Goal: Task Accomplishment & Management: Manage account settings

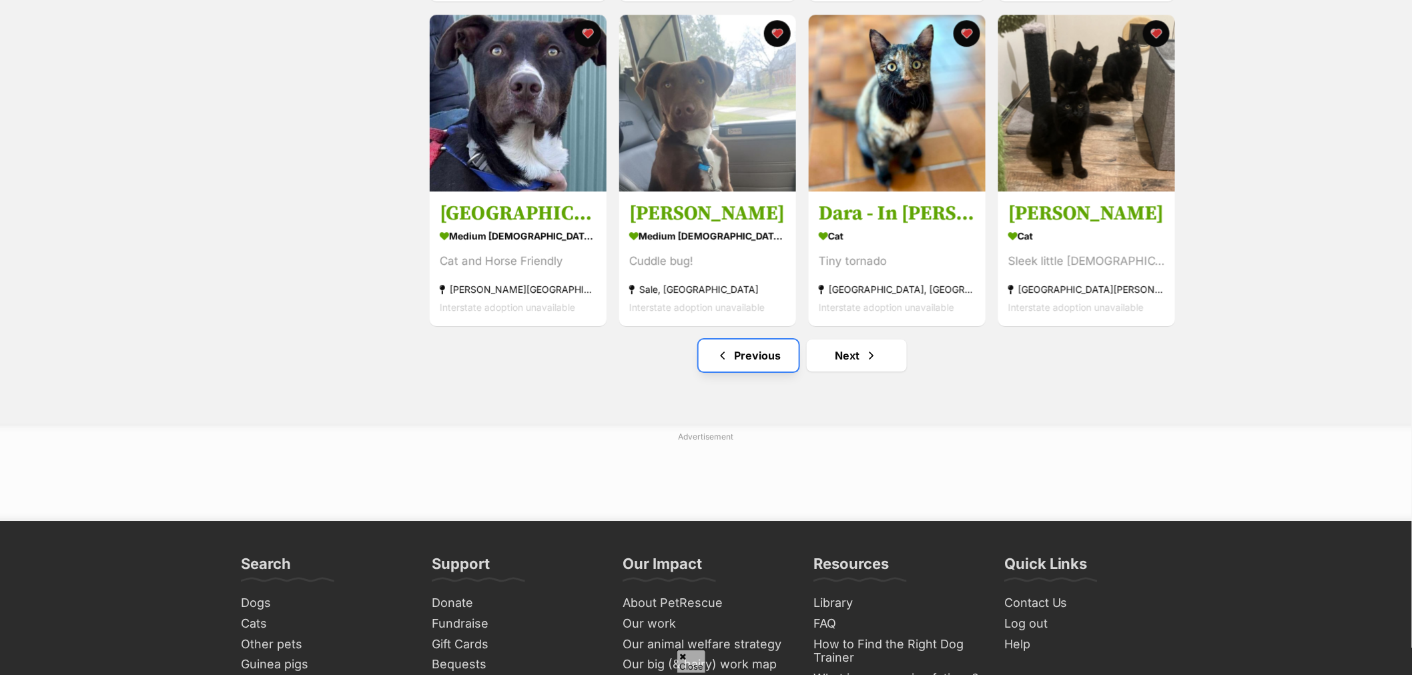
click at [736, 360] on link "Previous" at bounding box center [749, 356] width 100 height 32
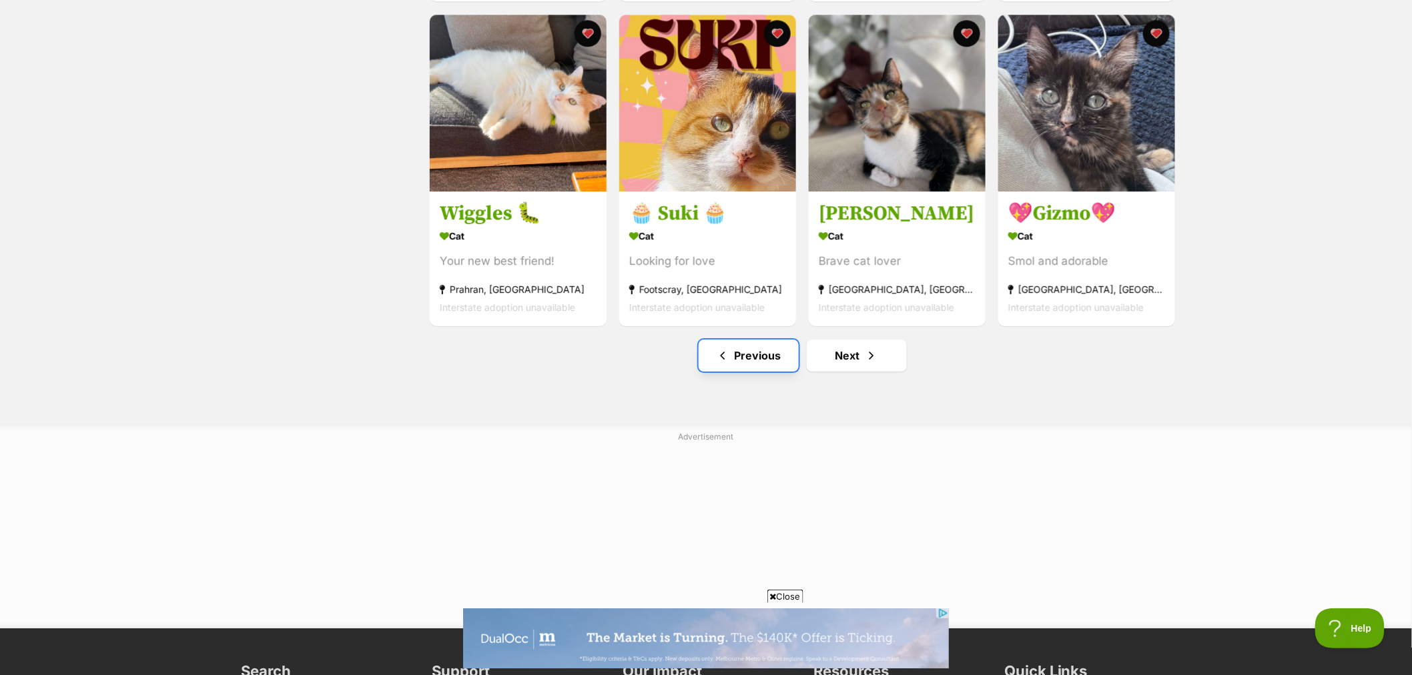
click at [770, 368] on link "Previous" at bounding box center [749, 356] width 100 height 32
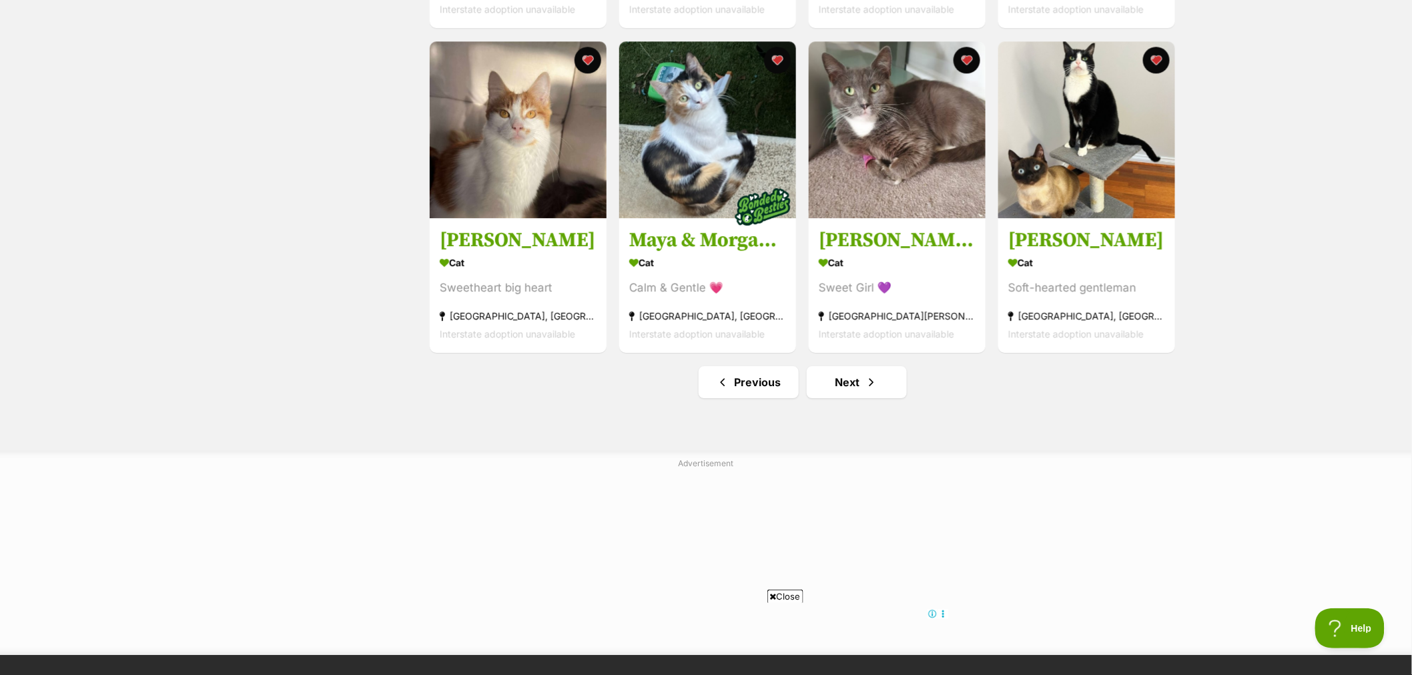
scroll to position [1557, 0]
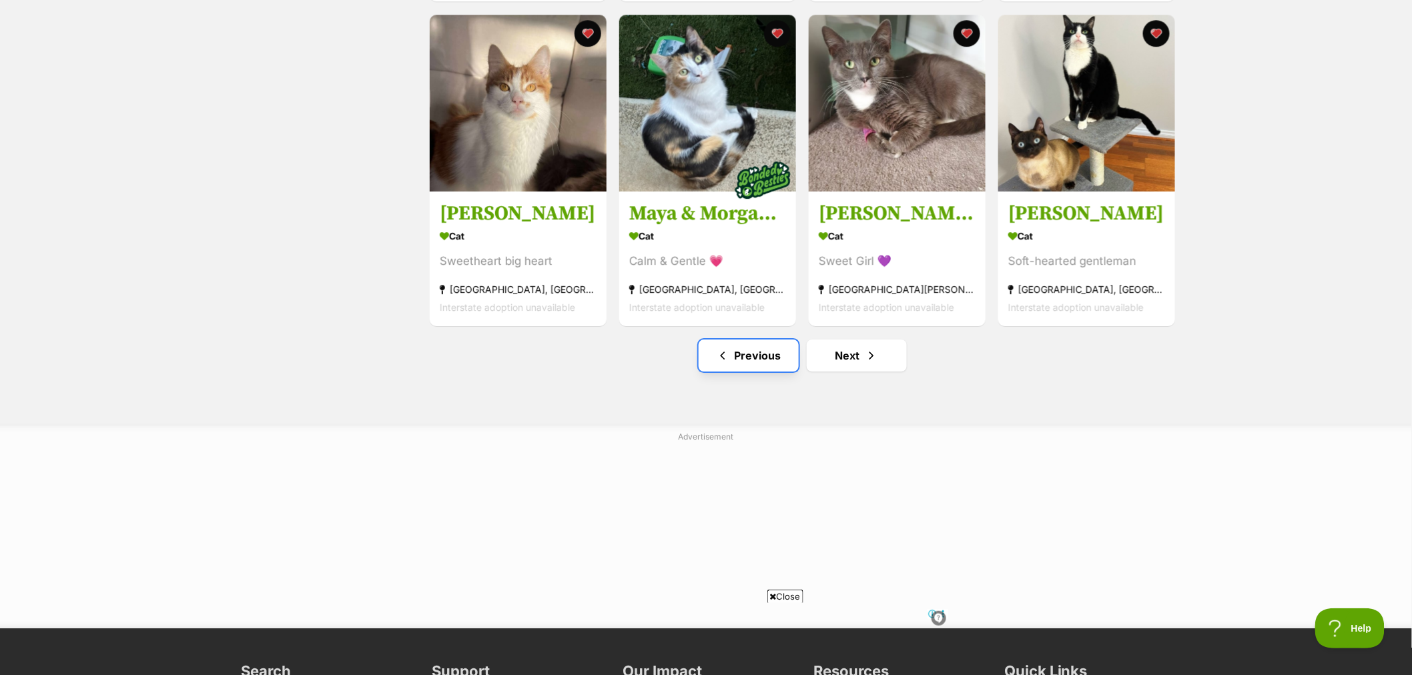
click at [761, 372] on link "Previous" at bounding box center [749, 356] width 100 height 32
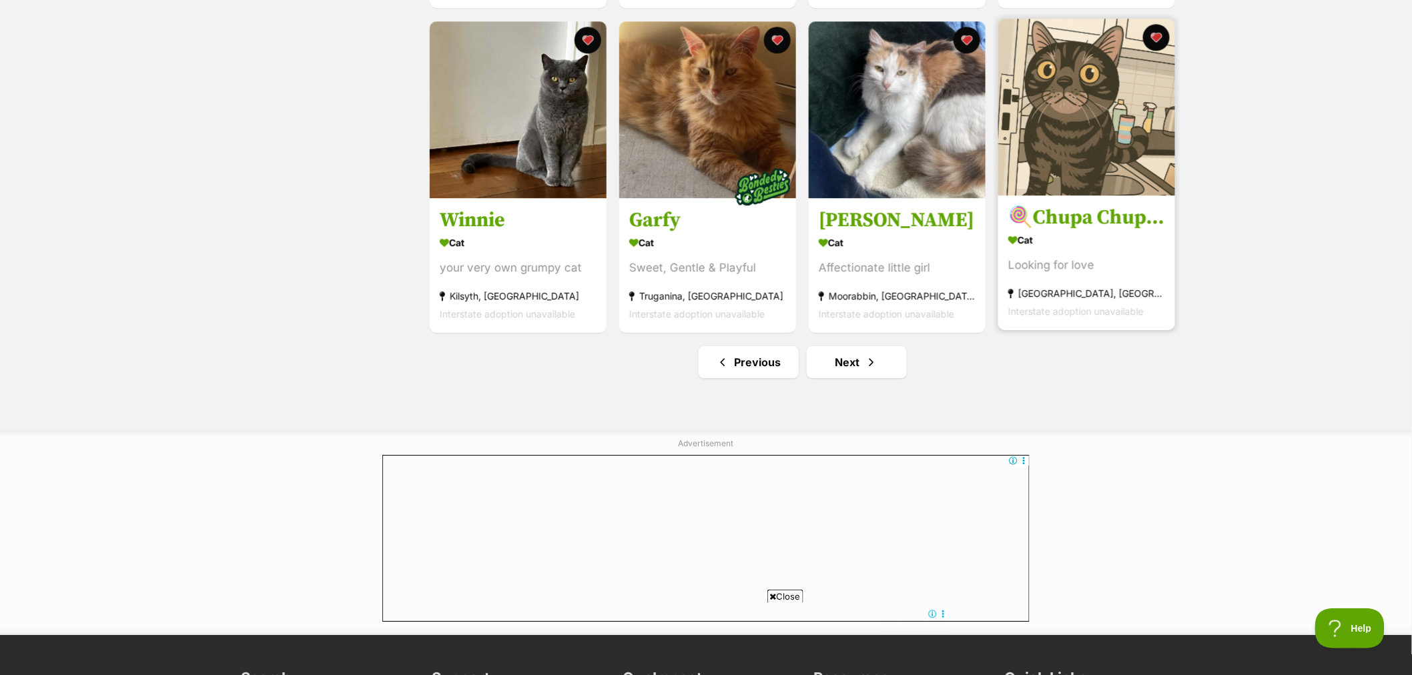
scroll to position [1557, 0]
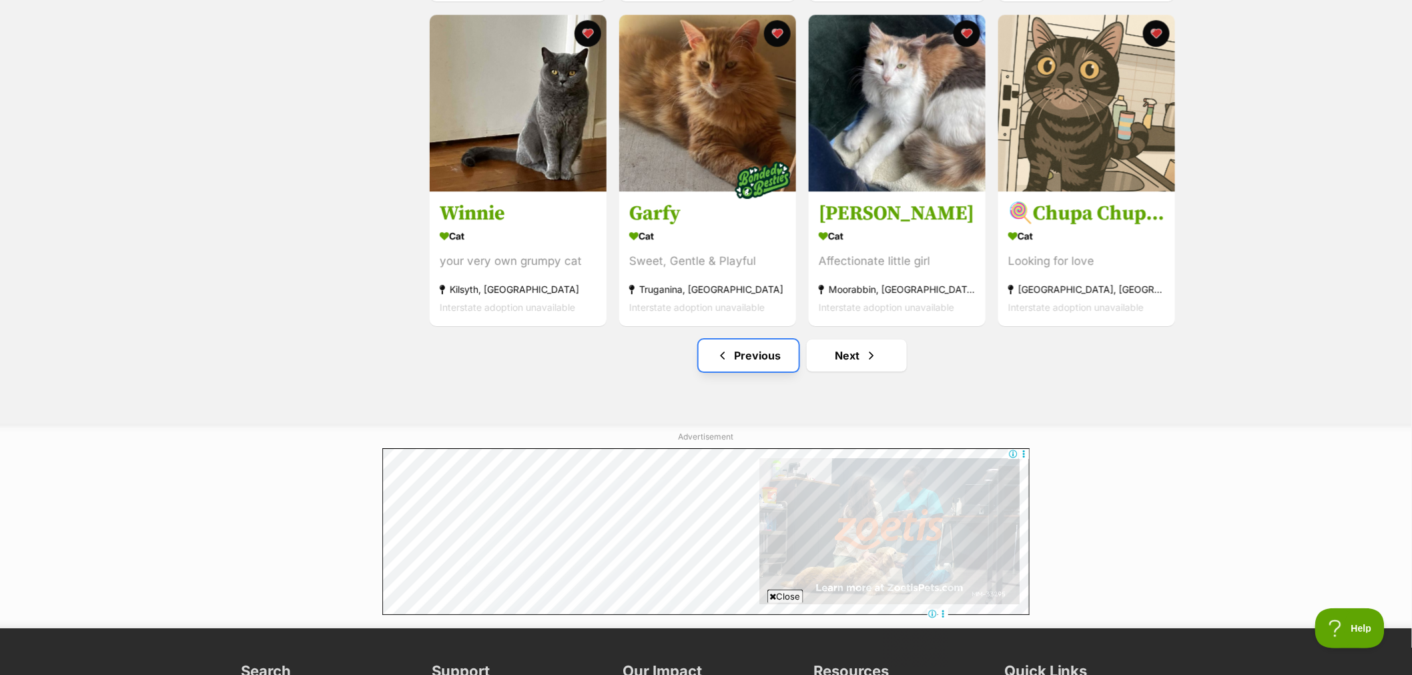
click at [783, 356] on link "Previous" at bounding box center [749, 356] width 100 height 32
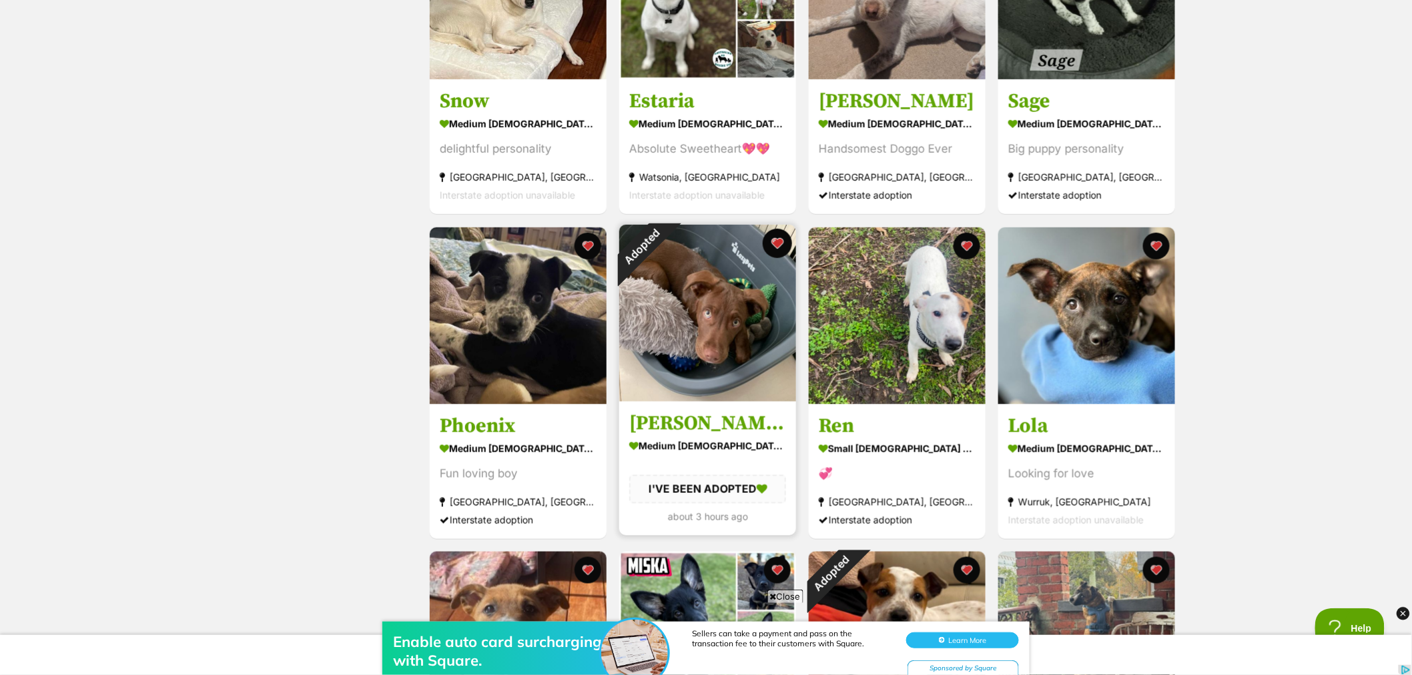
click at [779, 240] on button "favourite" at bounding box center [777, 243] width 29 height 29
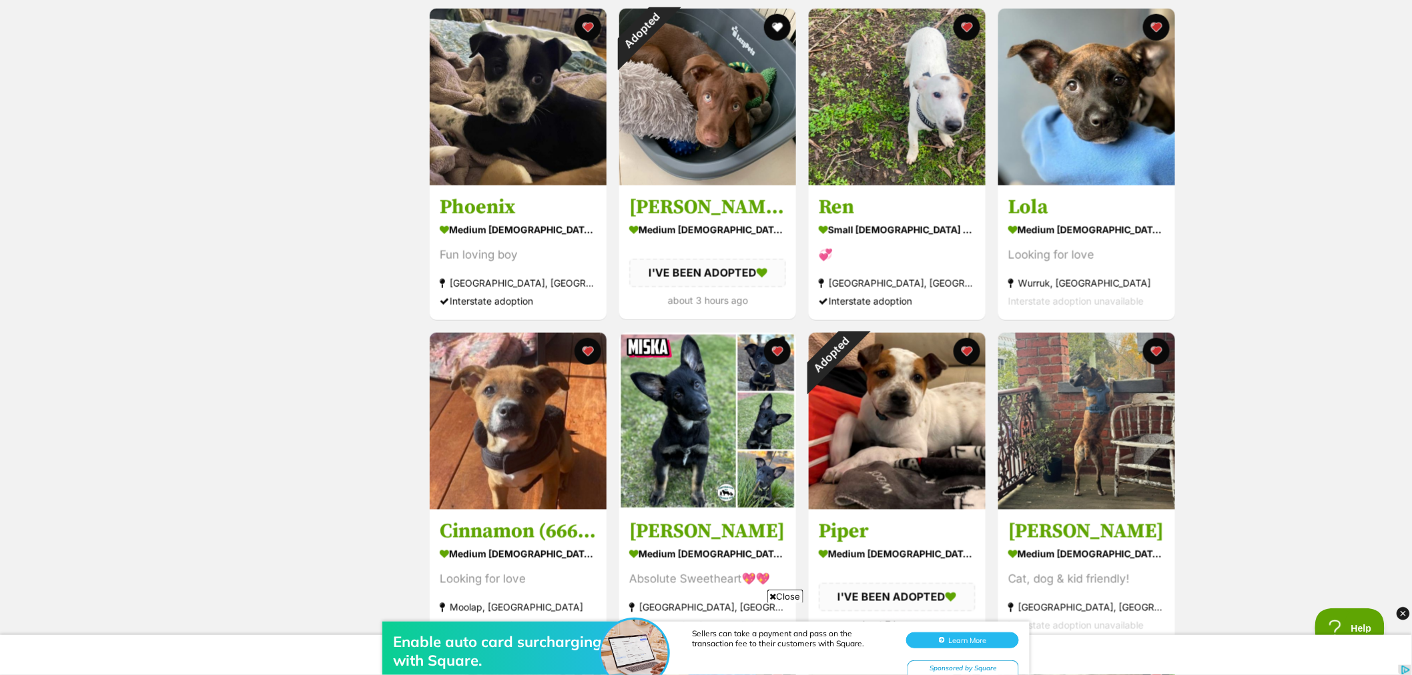
scroll to position [593, 0]
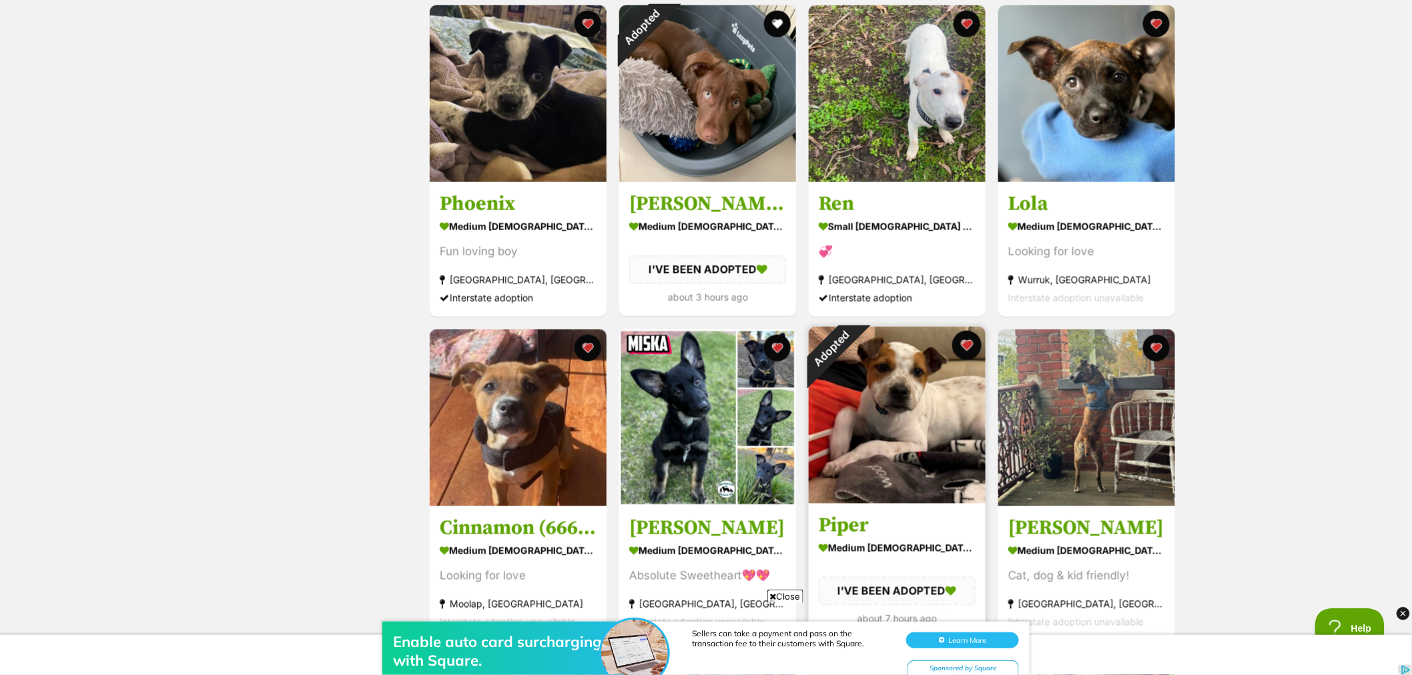
click at [969, 342] on button "favourite" at bounding box center [966, 345] width 29 height 29
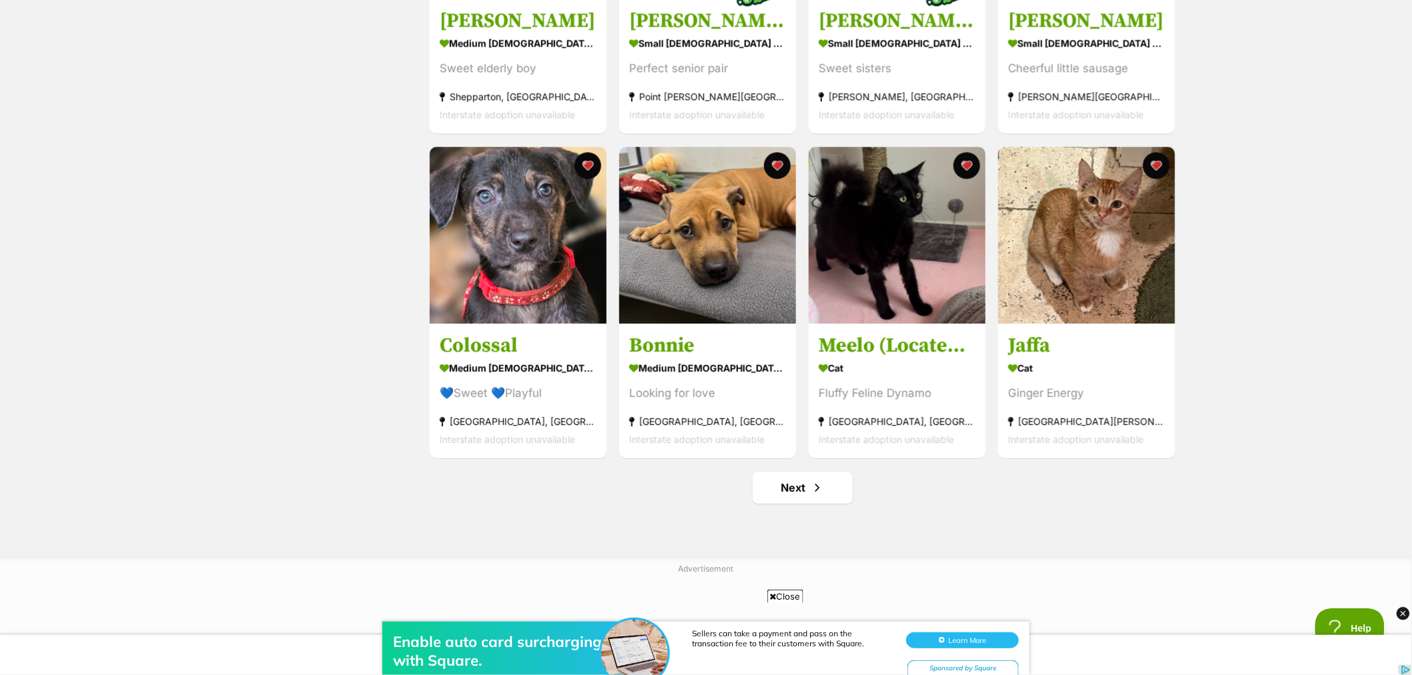
scroll to position [1483, 0]
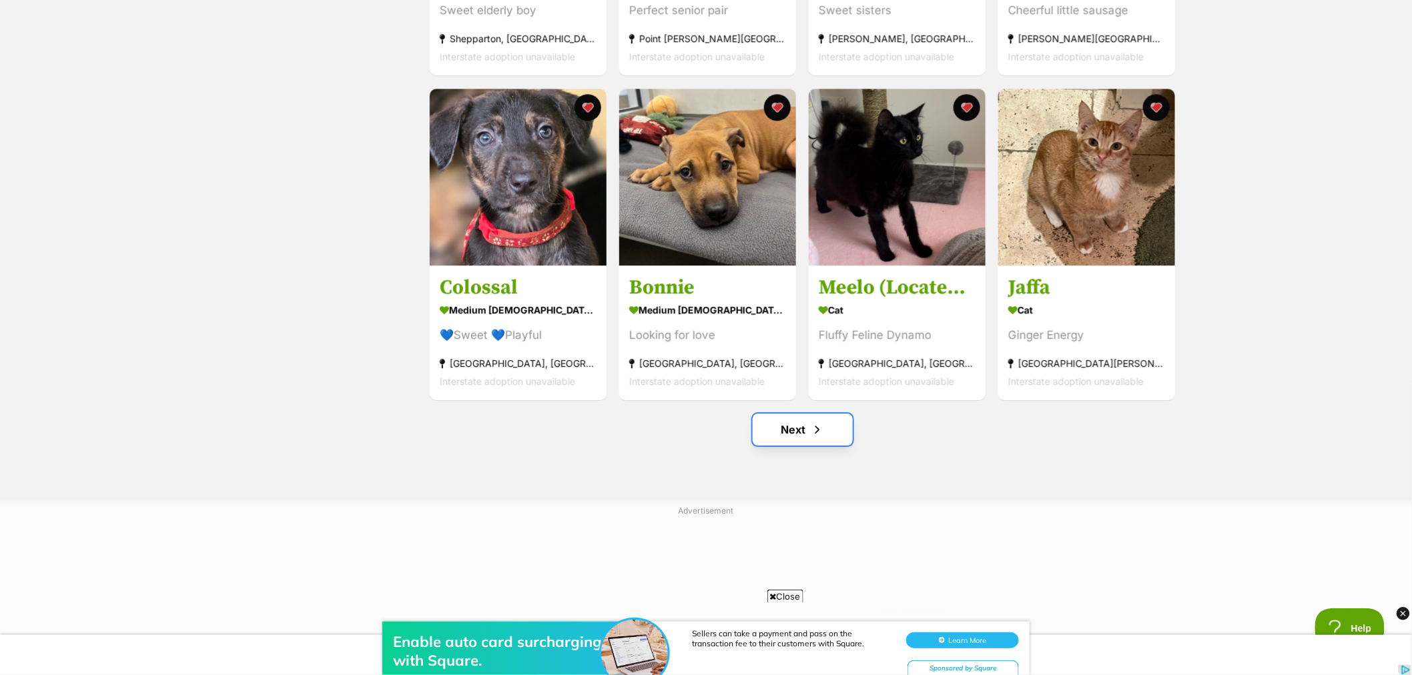
click at [811, 430] on span "Next page" at bounding box center [817, 430] width 13 height 16
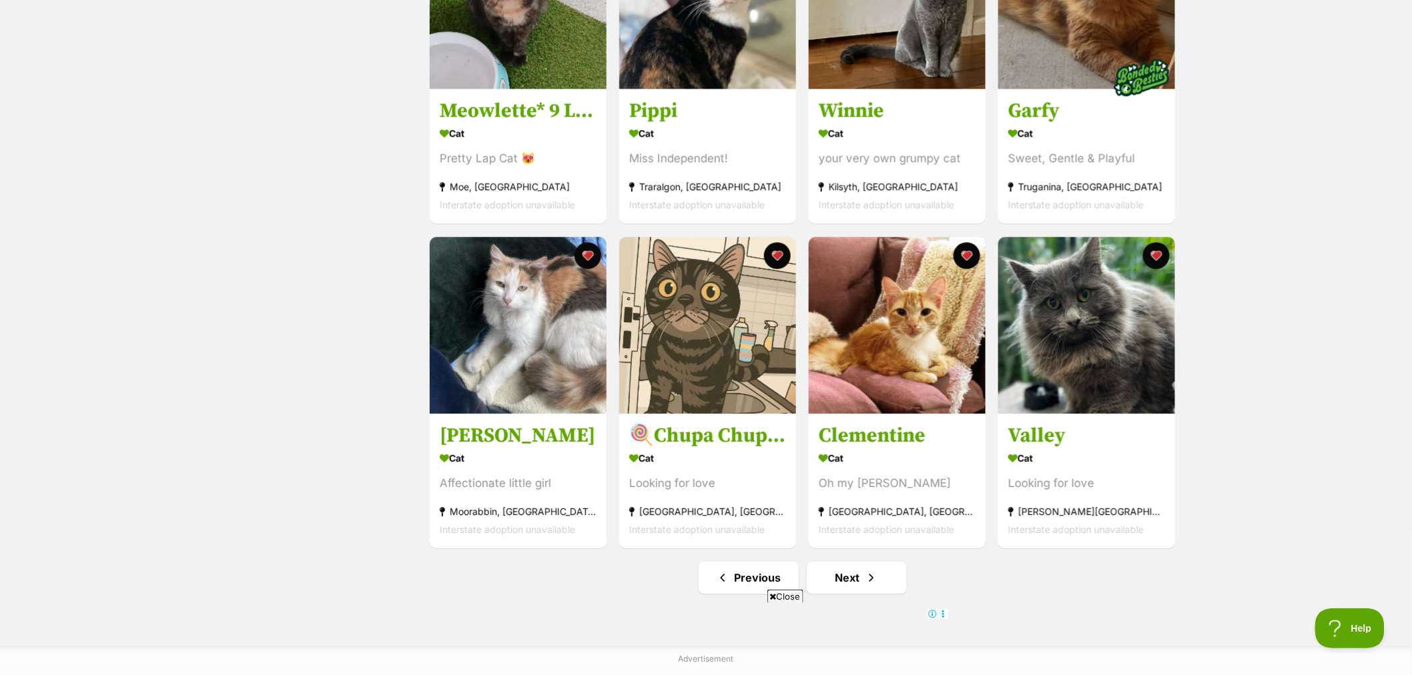
scroll to position [1409, 0]
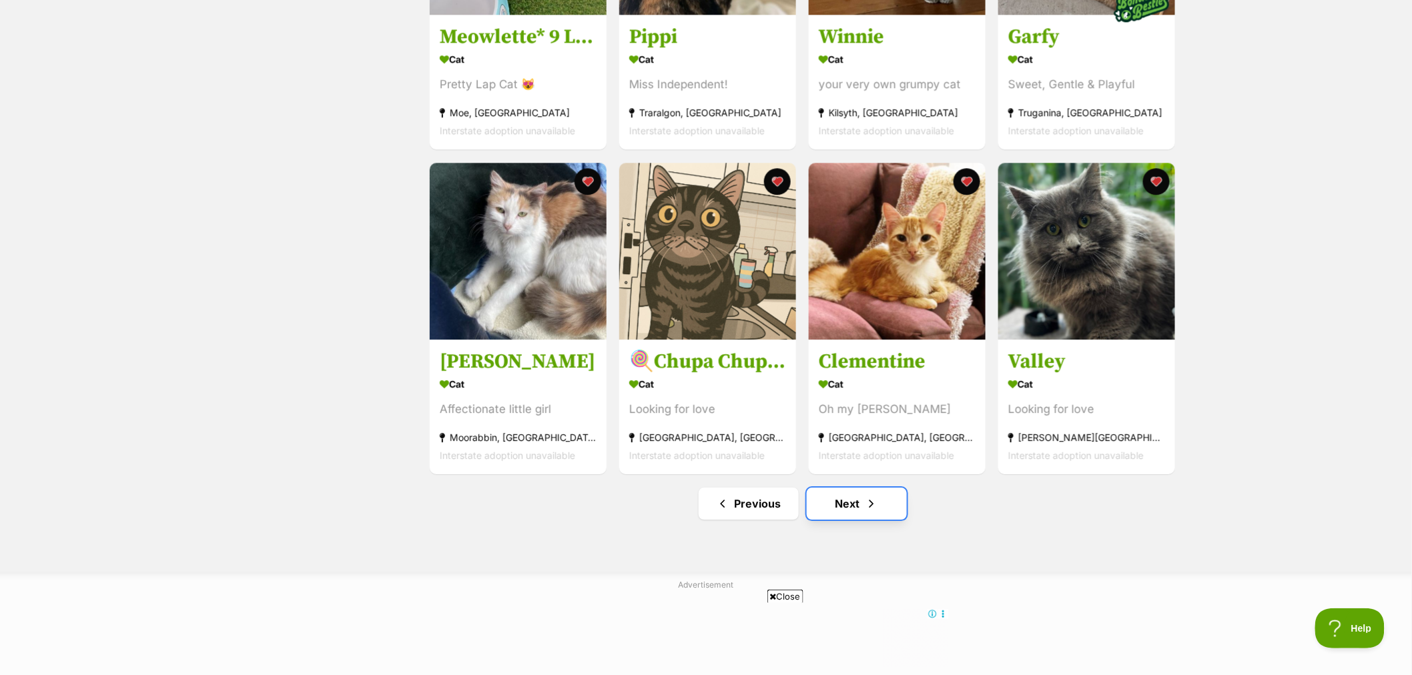
click at [820, 515] on link "Next" at bounding box center [857, 504] width 100 height 32
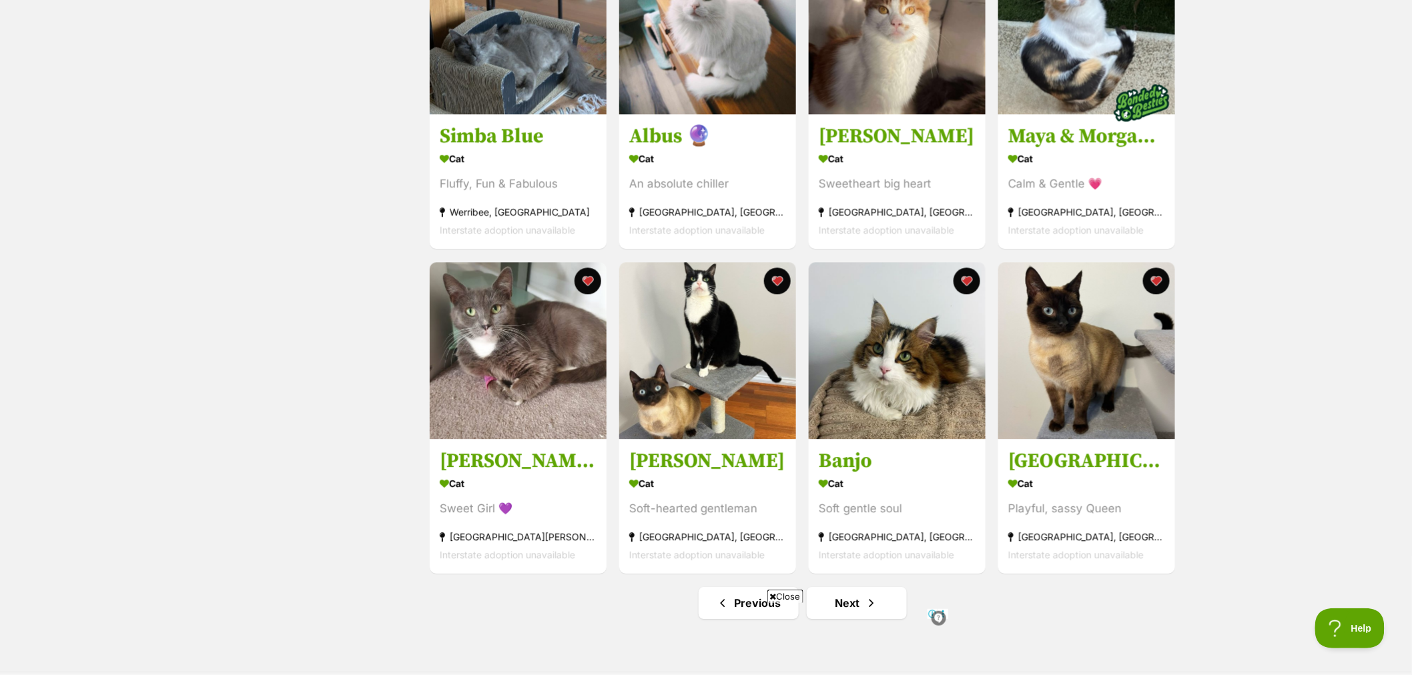
scroll to position [1409, 0]
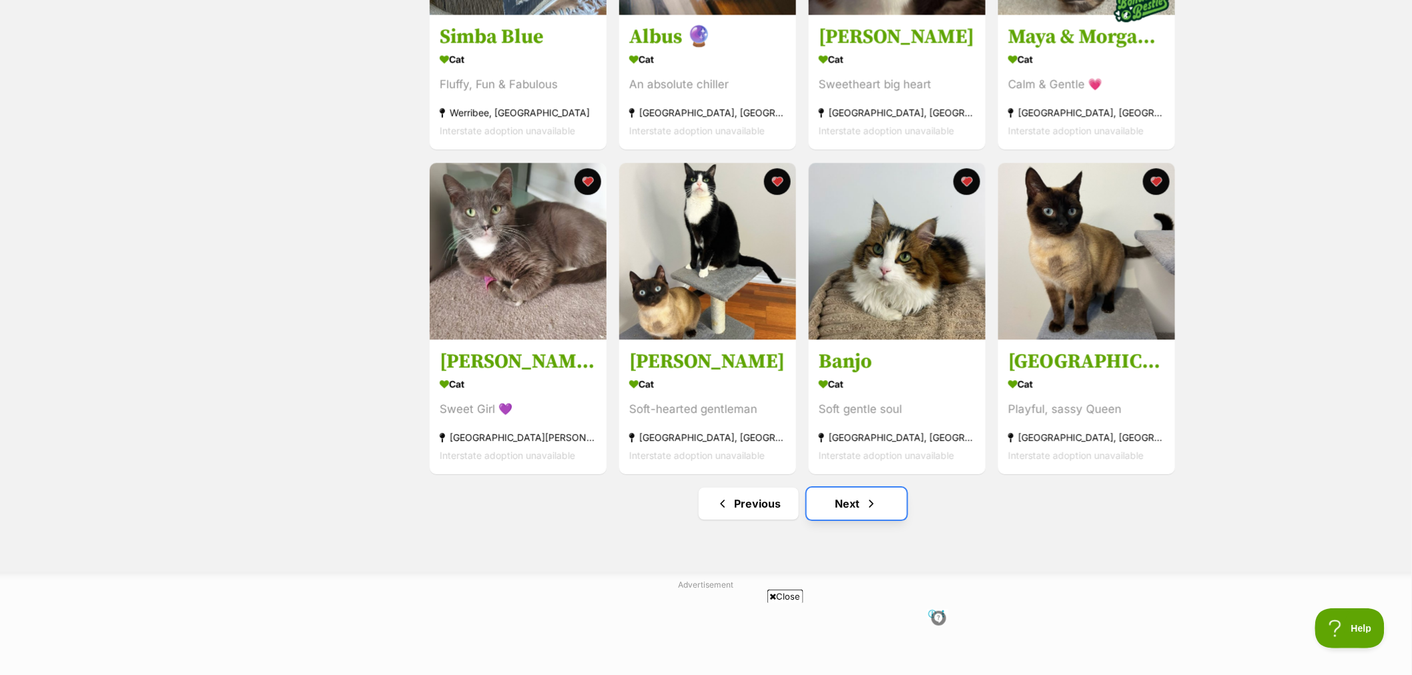
click at [893, 509] on link "Next" at bounding box center [857, 504] width 100 height 32
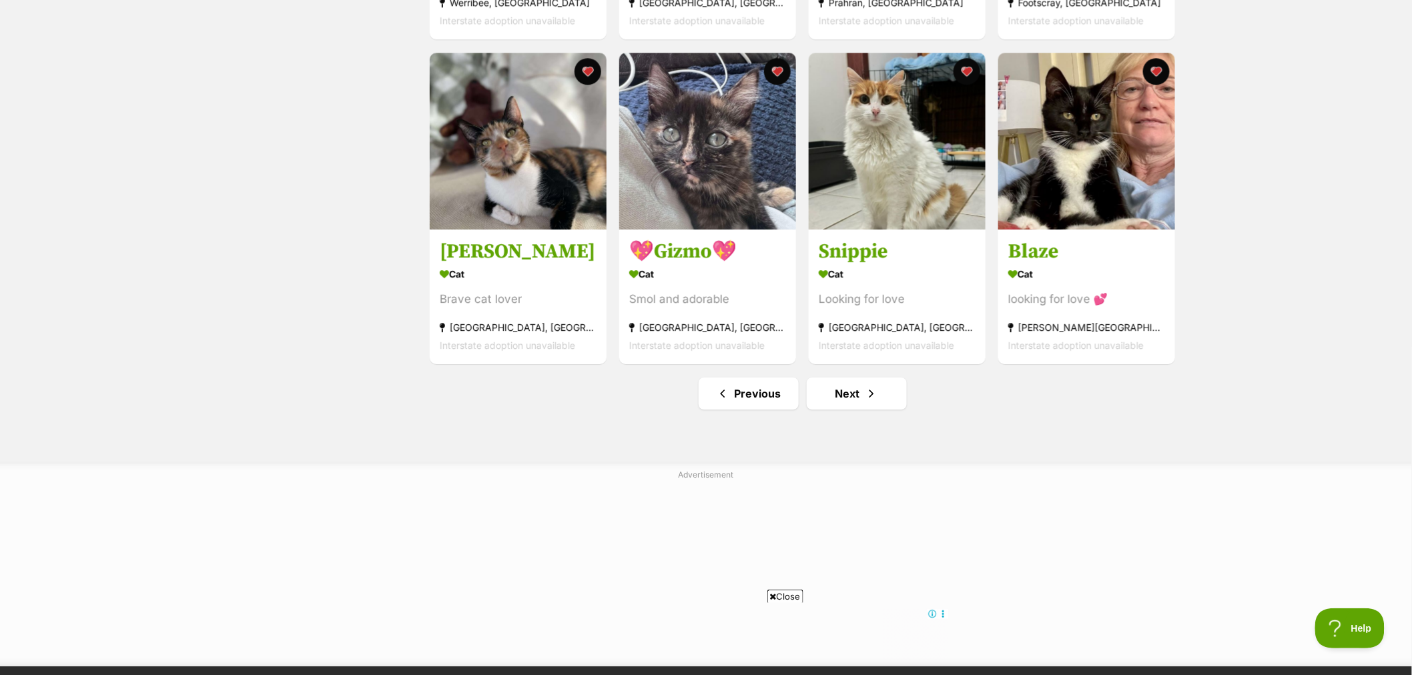
scroll to position [1557, 0]
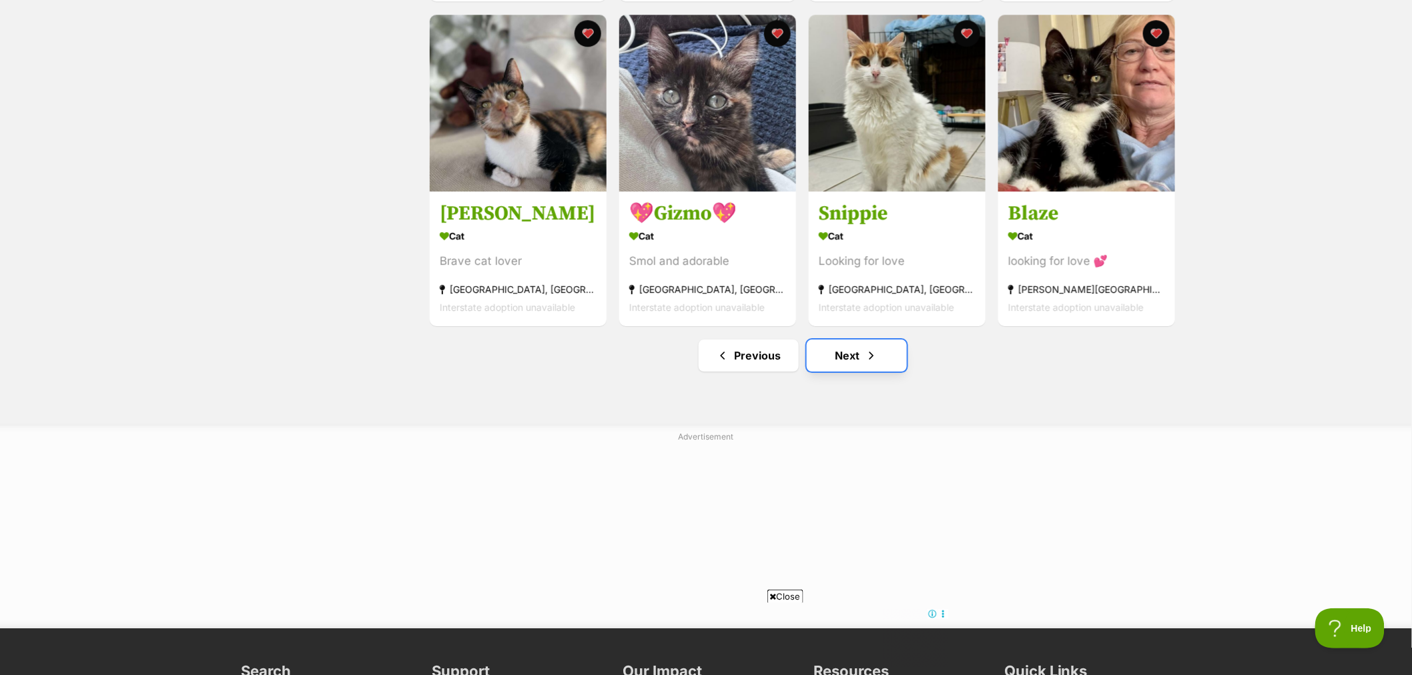
click at [845, 359] on link "Next" at bounding box center [857, 356] width 100 height 32
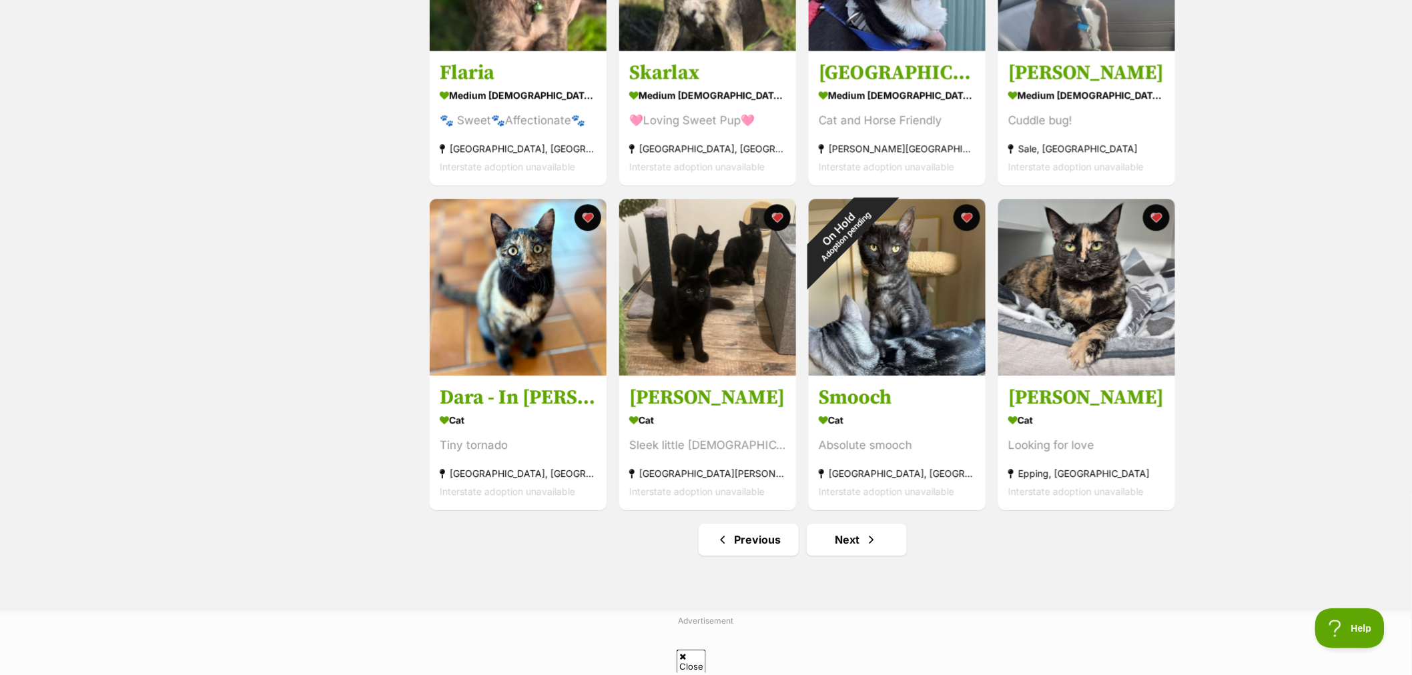
scroll to position [1409, 0]
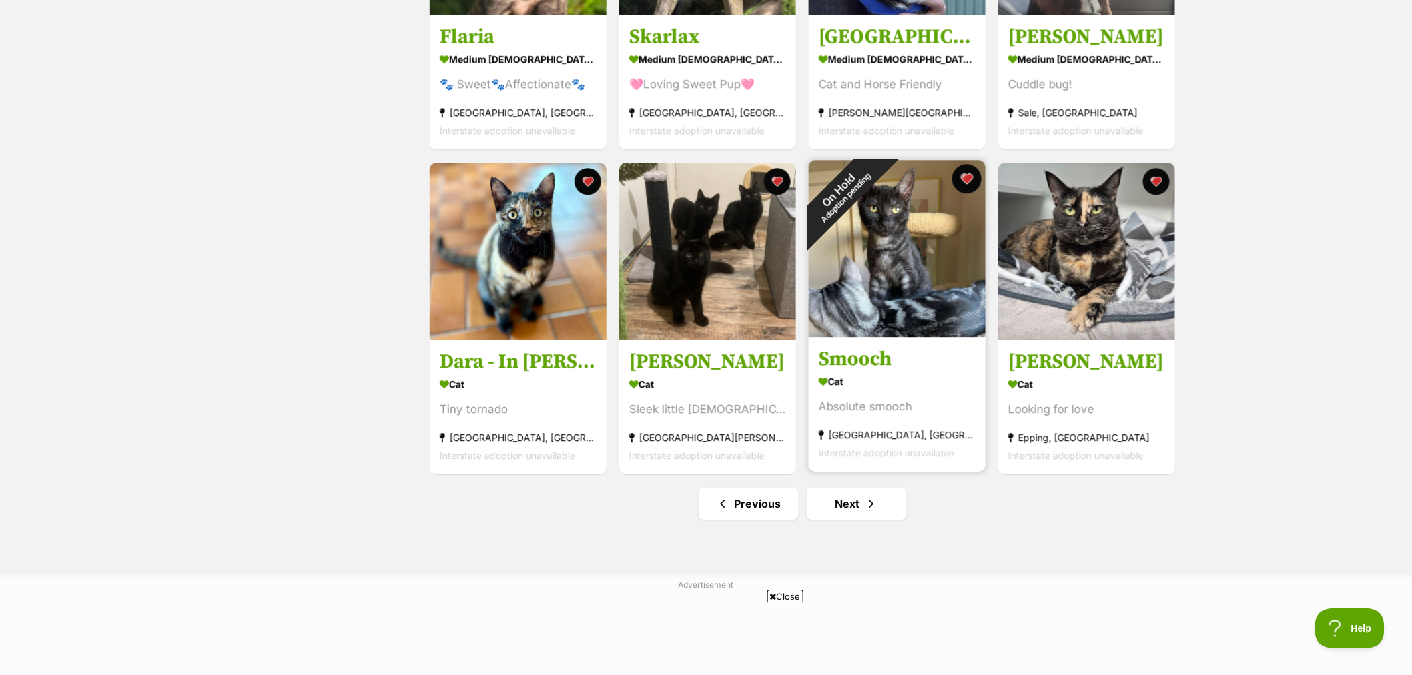
click at [964, 181] on button "favourite" at bounding box center [966, 178] width 29 height 29
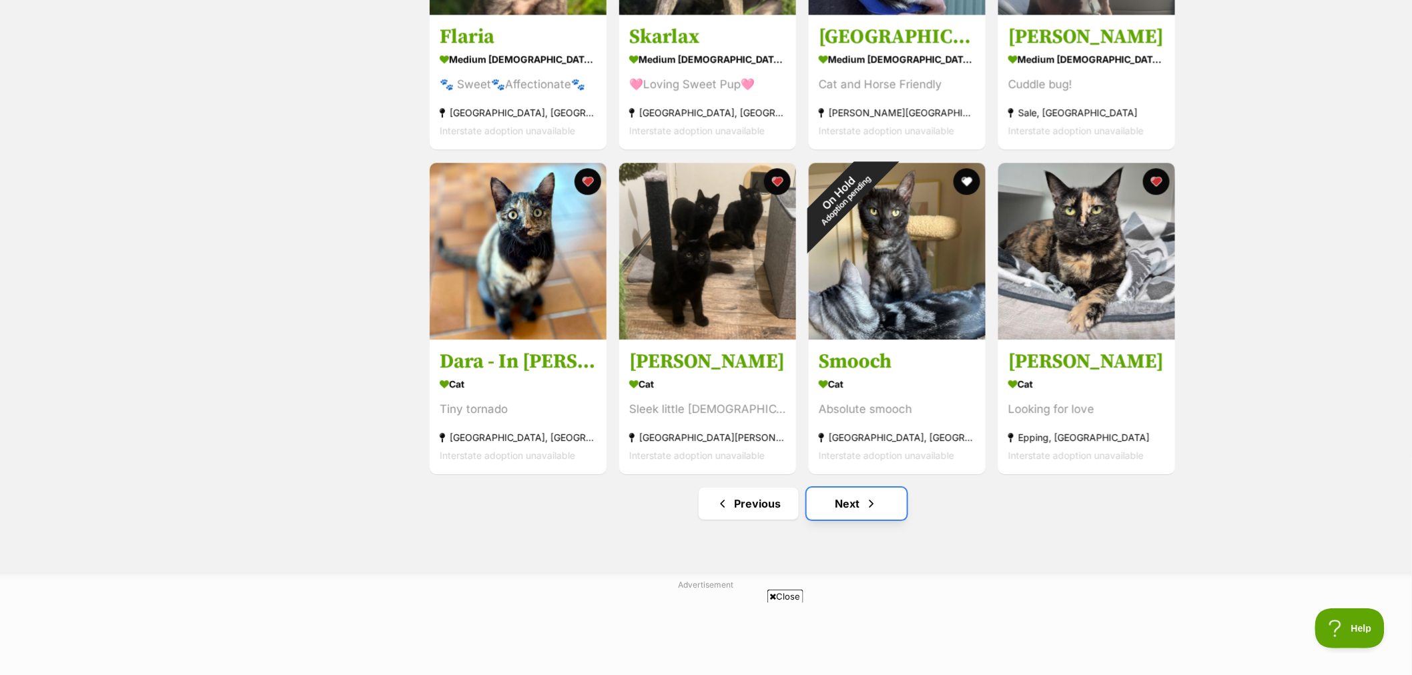
click at [848, 501] on link "Next" at bounding box center [857, 504] width 100 height 32
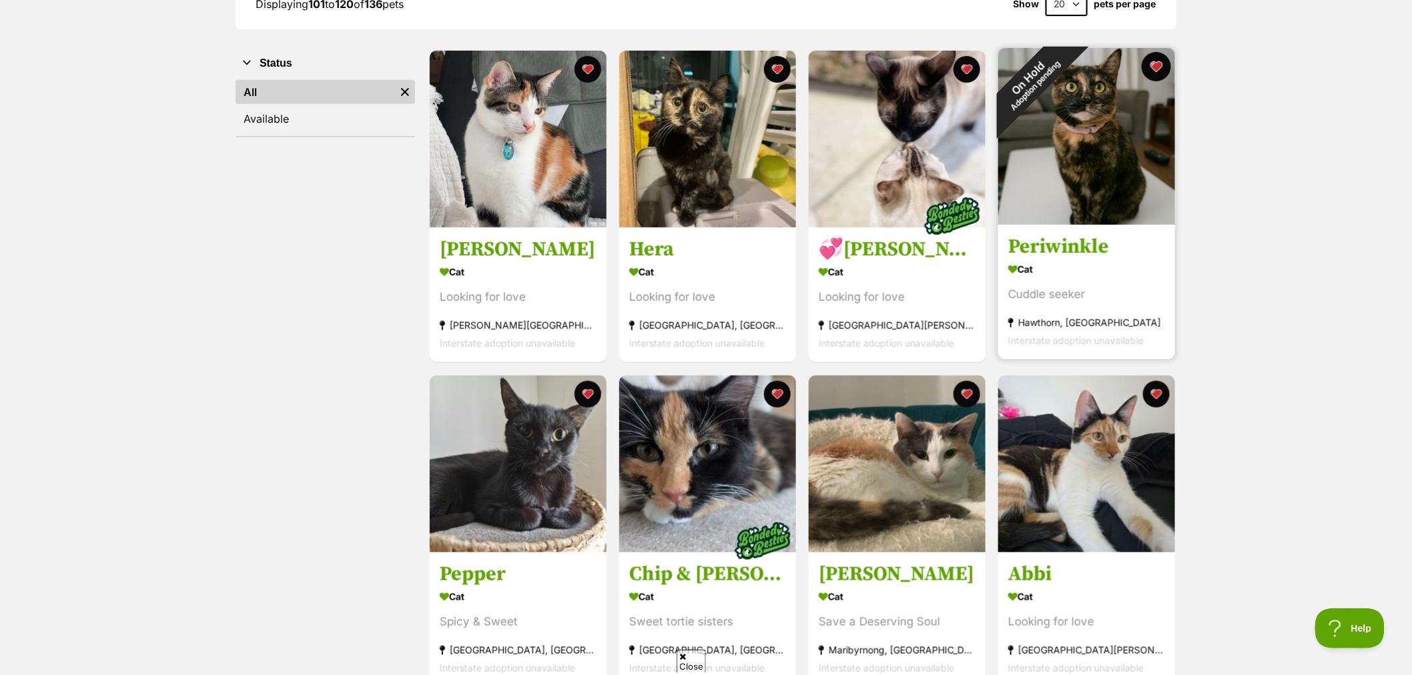
click at [1159, 67] on button "favourite" at bounding box center [1156, 66] width 29 height 29
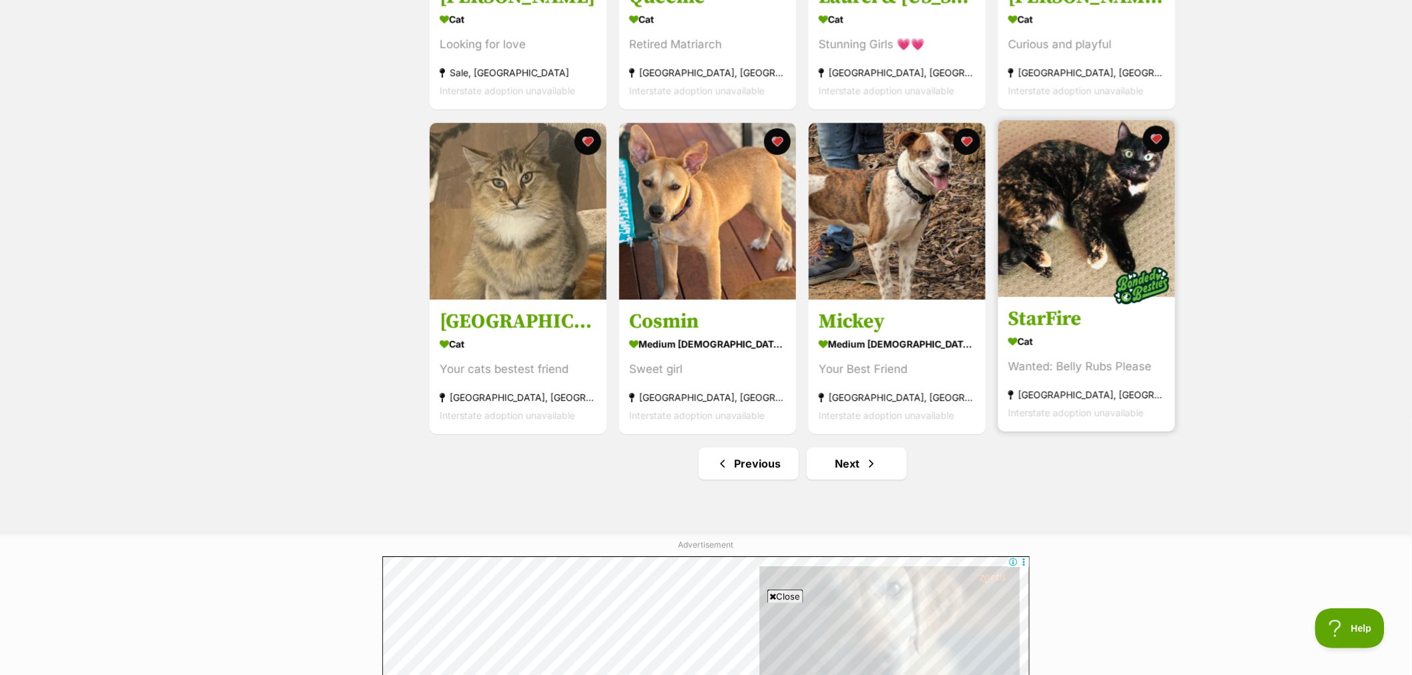
scroll to position [1483, 0]
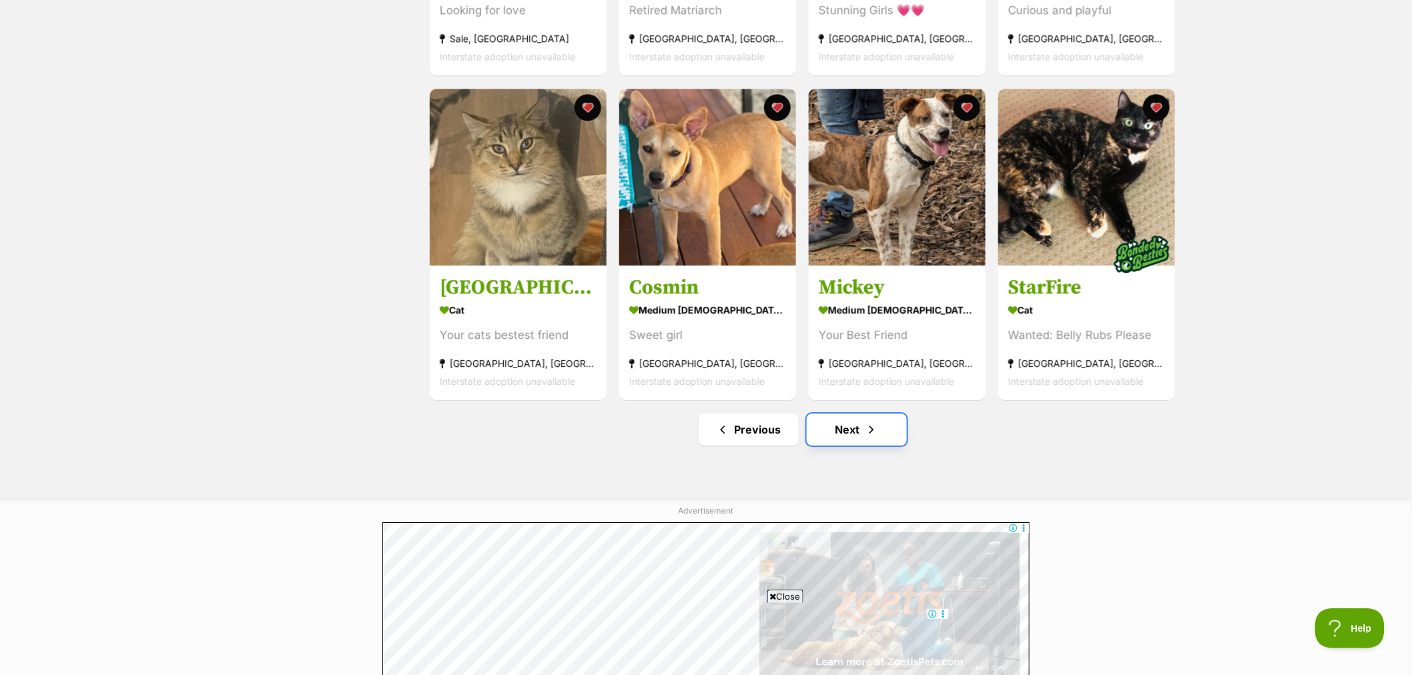
click at [861, 439] on link "Next" at bounding box center [857, 430] width 100 height 32
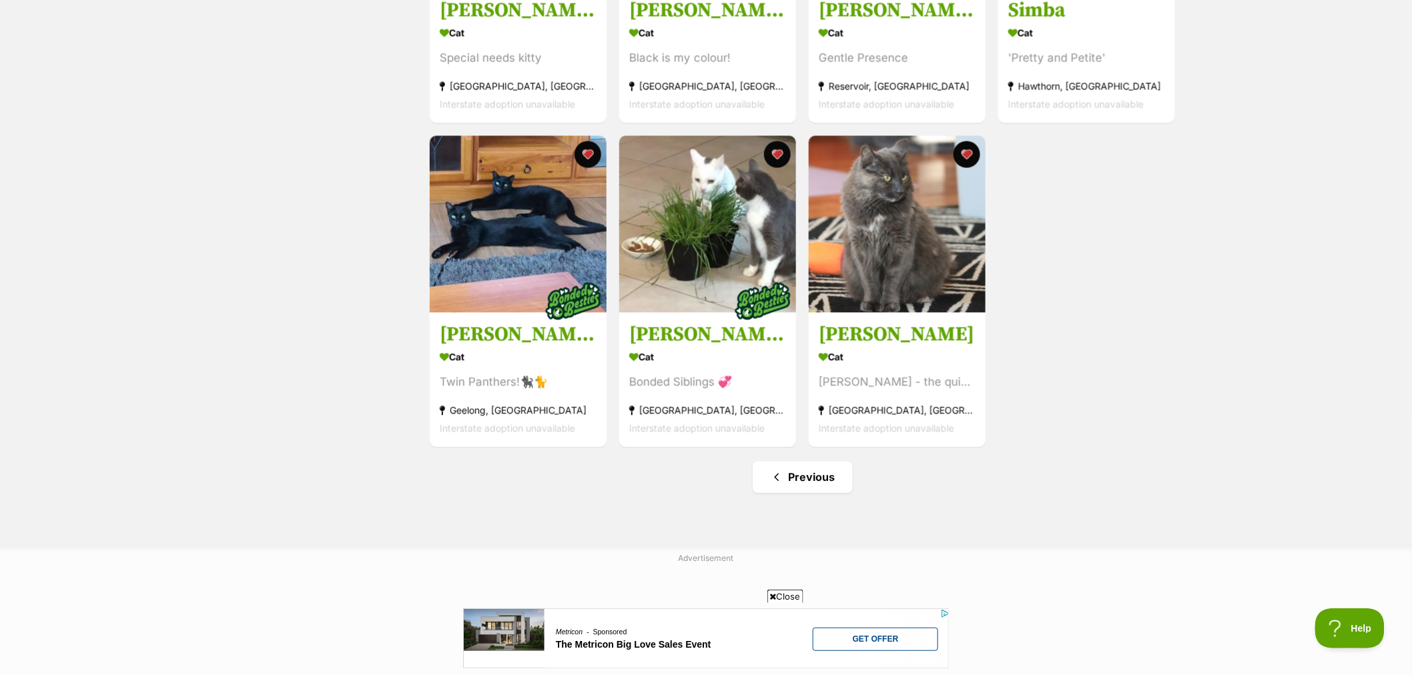
scroll to position [1112, 0]
click at [802, 491] on link "Previous" at bounding box center [803, 477] width 100 height 32
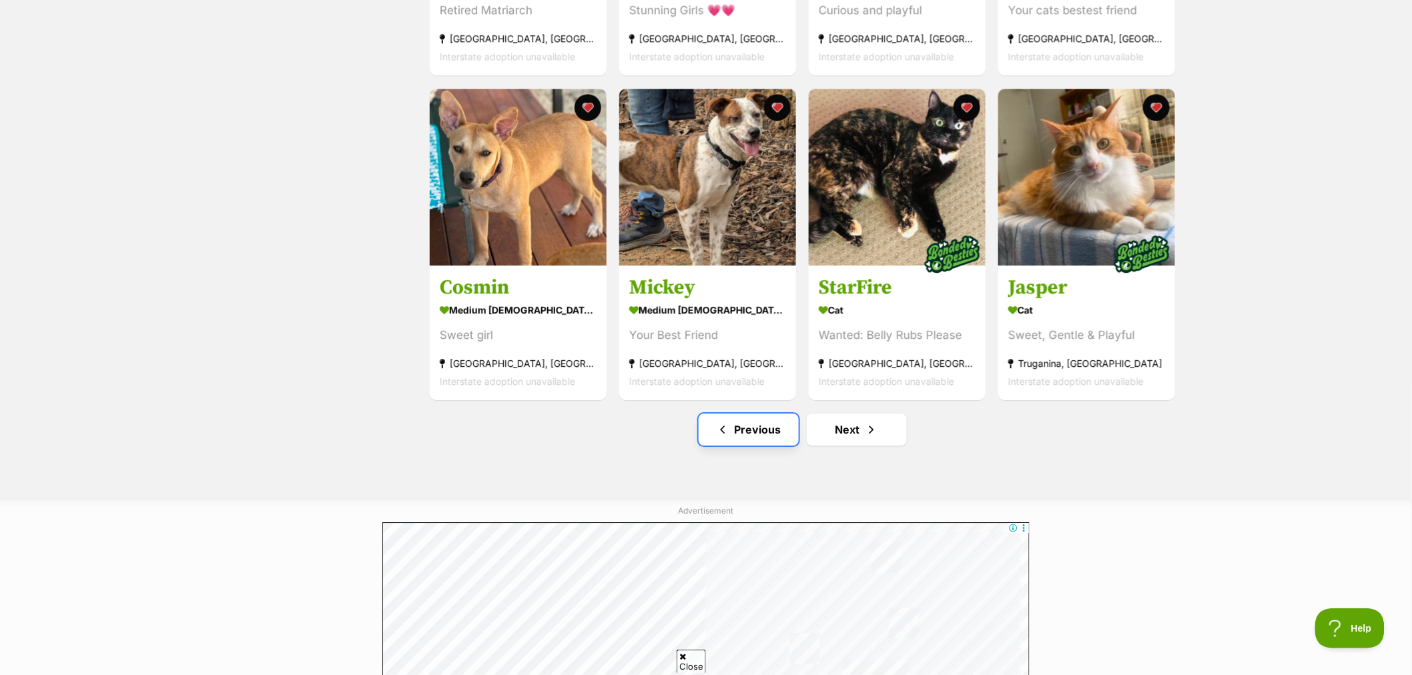
click at [763, 446] on link "Previous" at bounding box center [749, 430] width 100 height 32
